Goal: Information Seeking & Learning: Stay updated

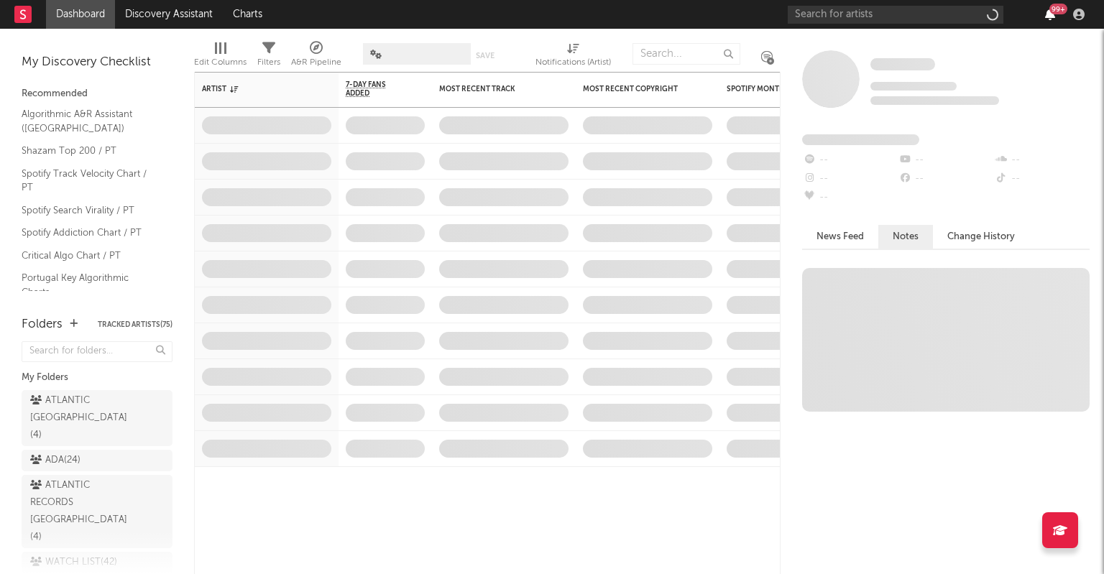
click at [1047, 9] on icon "button" at bounding box center [1050, 15] width 10 height 12
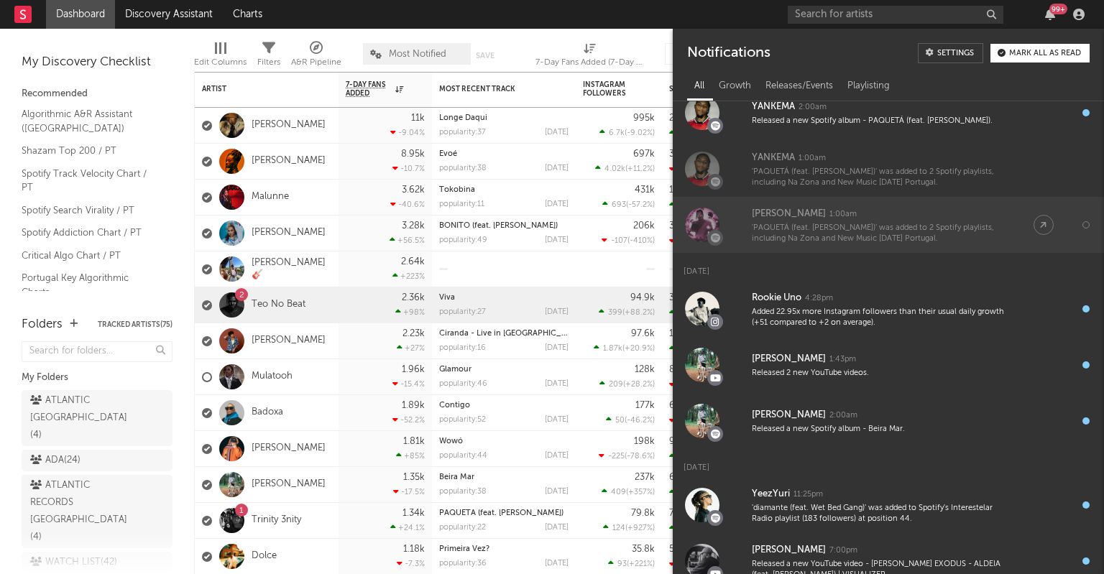
scroll to position [1061, 0]
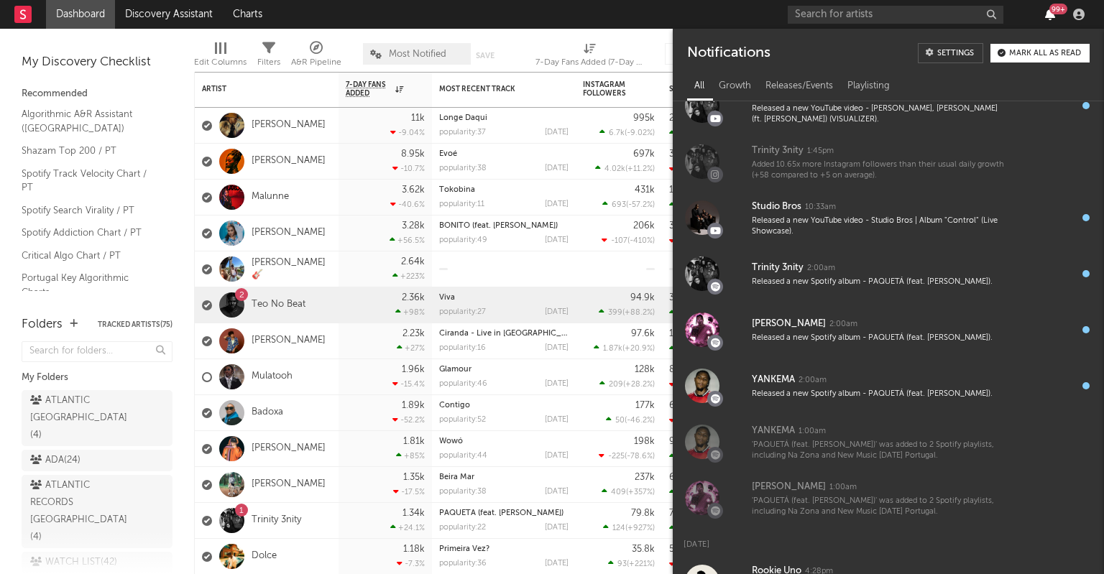
click at [1050, 18] on icon "button" at bounding box center [1050, 15] width 10 height 12
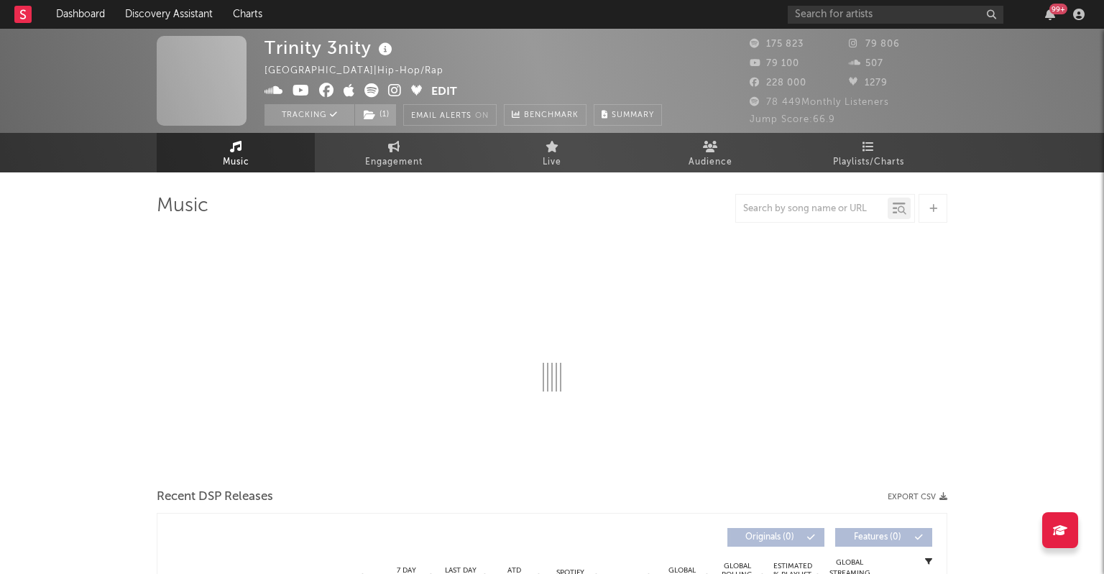
select select "1w"
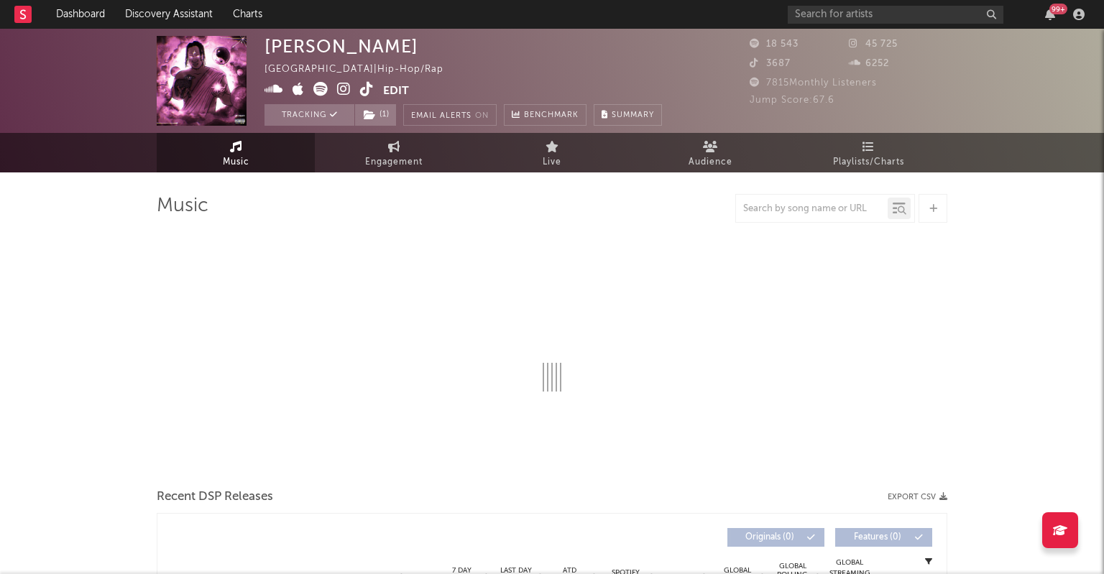
select select "1w"
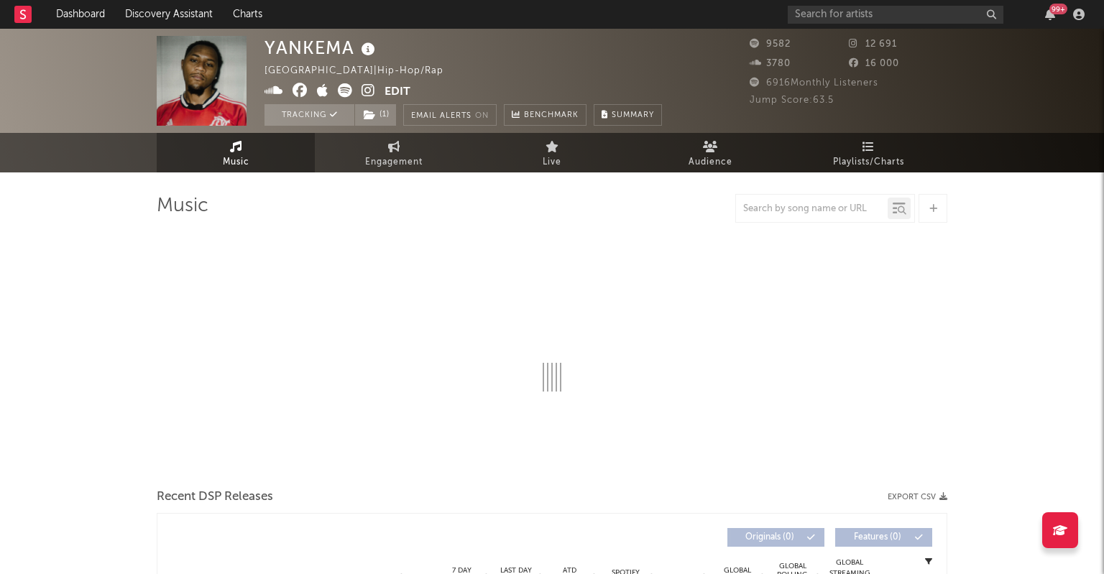
select select "6m"
